Goal: Task Accomplishment & Management: Use online tool/utility

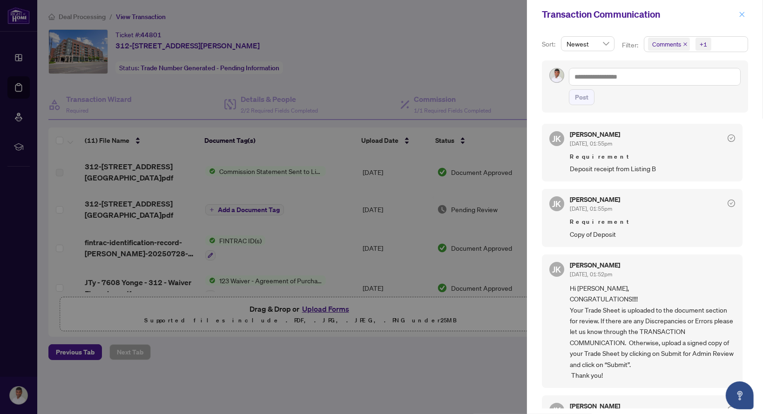
click at [741, 8] on span "button" at bounding box center [742, 14] width 7 height 15
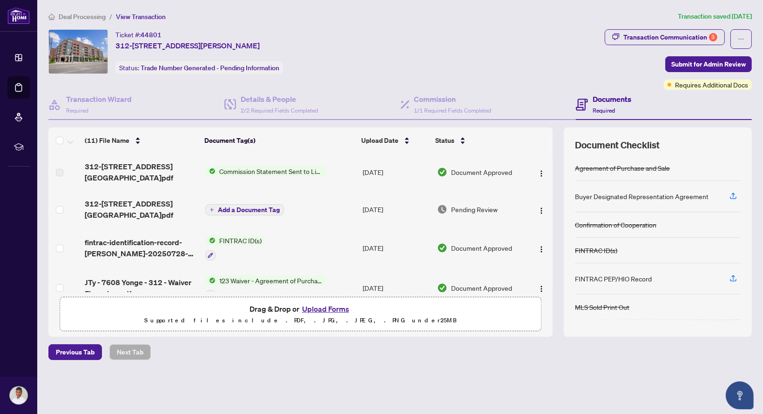
click at [77, 20] on li "Deal Processing" at bounding box center [76, 16] width 57 height 11
click at [77, 20] on span "Deal Processing" at bounding box center [82, 17] width 47 height 8
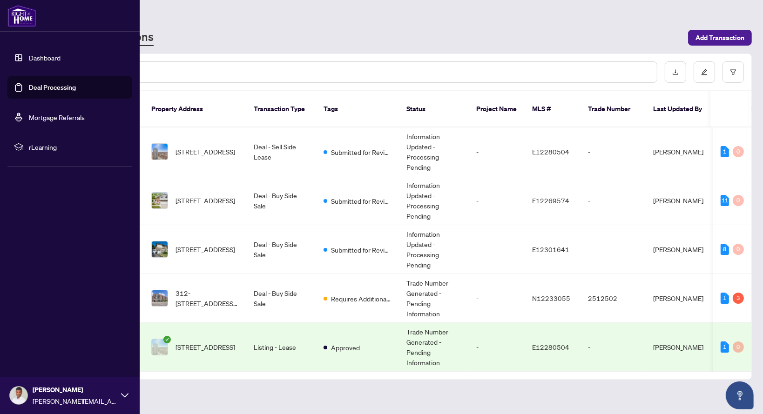
click at [55, 122] on link "Mortgage Referrals" at bounding box center [57, 117] width 56 height 8
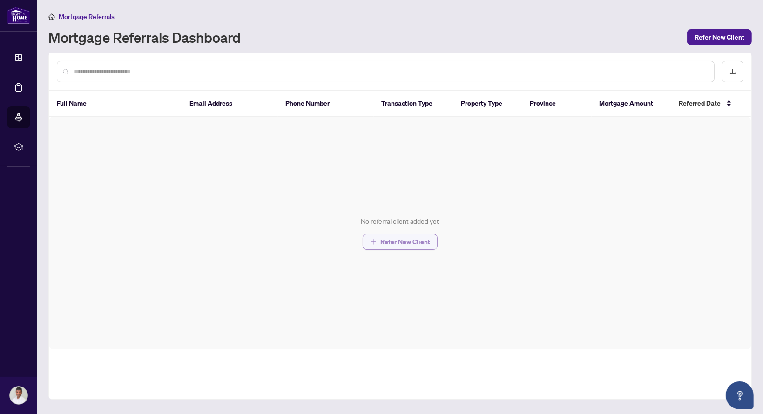
click at [404, 236] on span "Refer New Client" at bounding box center [405, 242] width 50 height 15
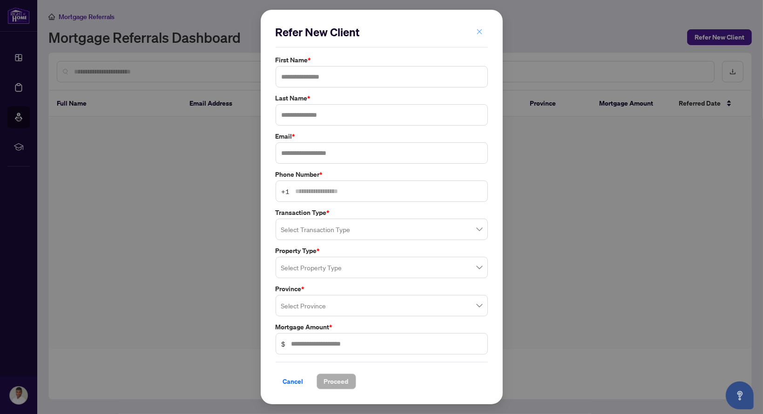
click at [478, 33] on icon "close" at bounding box center [479, 31] width 7 height 7
